Goal: Information Seeking & Learning: Learn about a topic

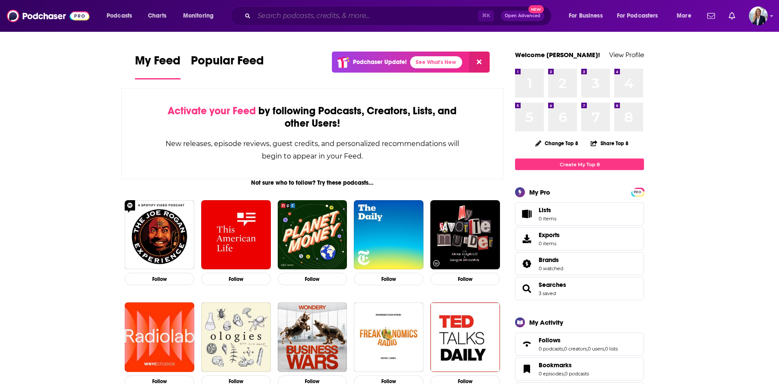
click at [289, 16] on input "Search podcasts, credits, & more..." at bounding box center [366, 16] width 224 height 14
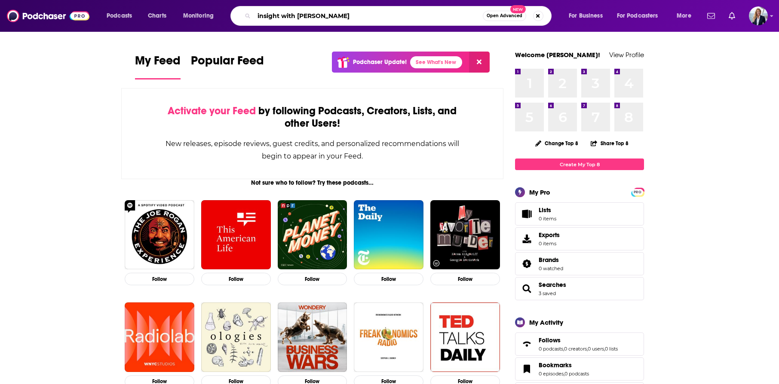
type input "insight with [PERSON_NAME]"
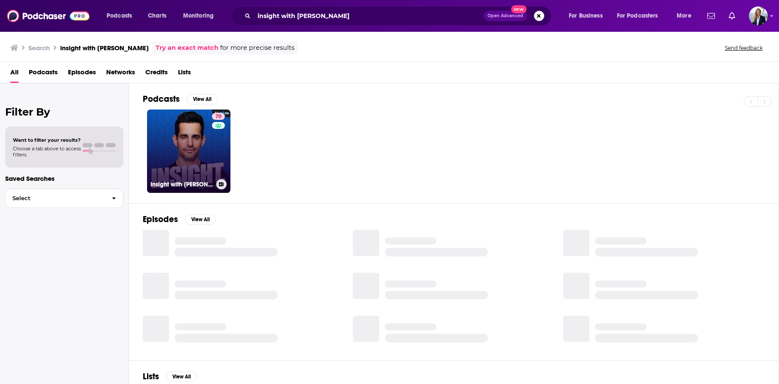
click at [172, 145] on link "70 Insight with [PERSON_NAME]" at bounding box center [188, 151] width 83 height 83
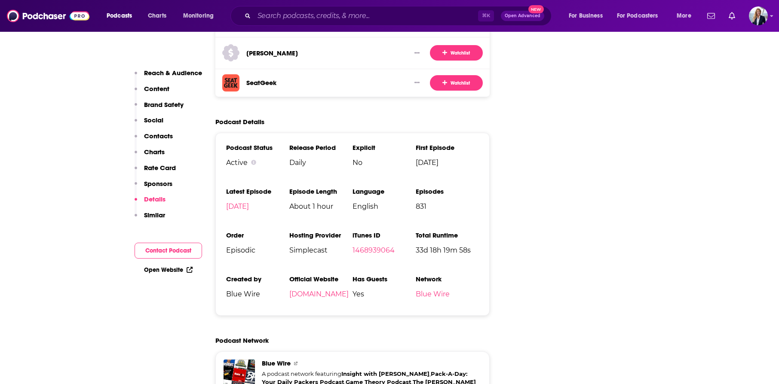
scroll to position [1628, 0]
